Goal: Check status

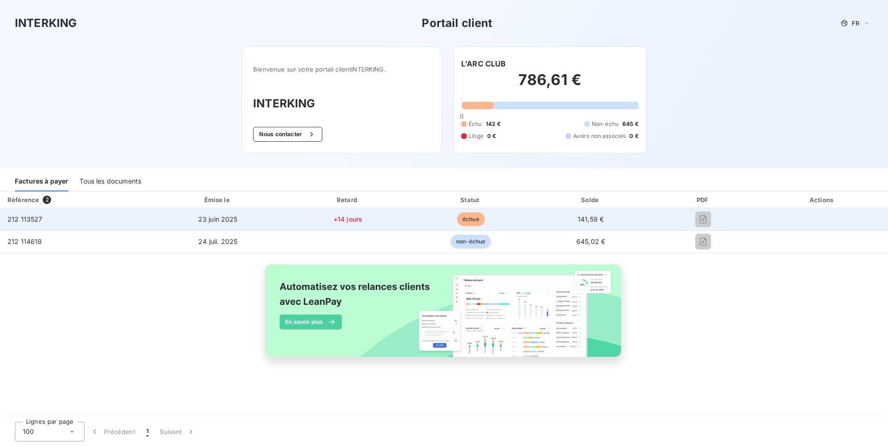
click at [462, 220] on span "échue" at bounding box center [471, 219] width 28 height 14
click at [26, 216] on span "212 113527" at bounding box center [24, 219] width 35 height 8
click at [221, 217] on span "23 juin 2025" at bounding box center [217, 219] width 39 height 8
click at [355, 220] on span "+14 jours" at bounding box center [347, 219] width 29 height 8
click at [462, 218] on span "échue" at bounding box center [471, 219] width 28 height 14
